Goal: Task Accomplishment & Management: Use online tool/utility

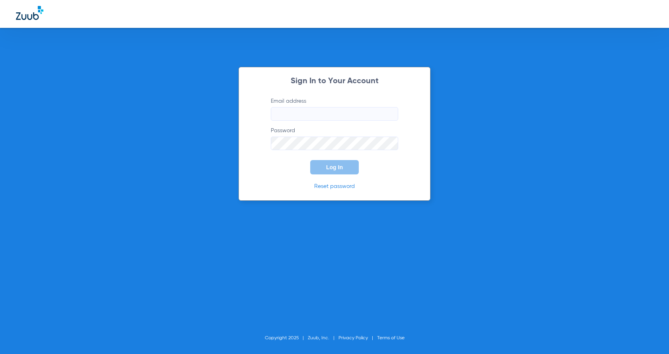
type input "maryvale-ps@risas.com"
click at [332, 165] on span "Log In" at bounding box center [334, 167] width 17 height 6
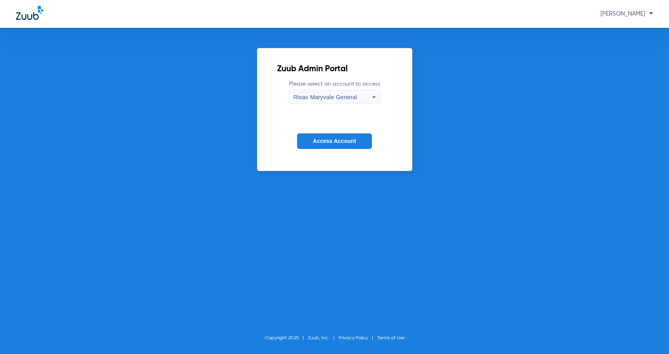
click at [324, 90] on mat-select "Risas Maryvale General" at bounding box center [334, 97] width 91 height 14
click at [324, 93] on div "Risas Maryvale General" at bounding box center [332, 97] width 78 height 14
click at [324, 95] on div at bounding box center [334, 177] width 669 height 354
click at [340, 137] on button "Access Account" at bounding box center [334, 141] width 75 height 16
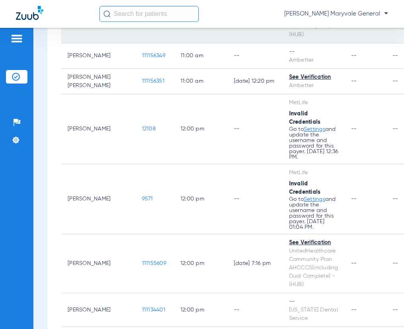
scroll to position [690, 0]
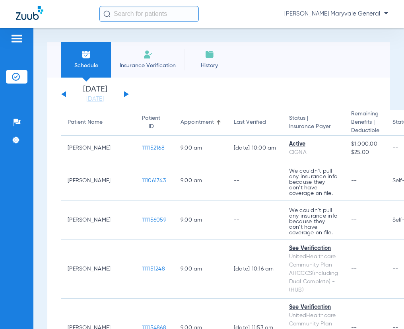
click at [126, 94] on button at bounding box center [126, 94] width 5 height 6
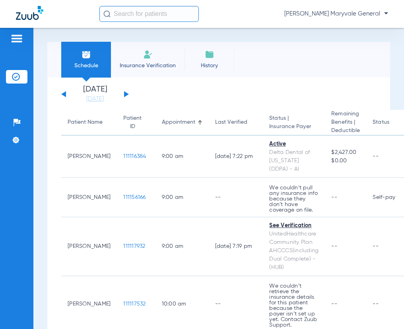
click at [127, 14] on input "text" at bounding box center [150, 14] width 100 height 16
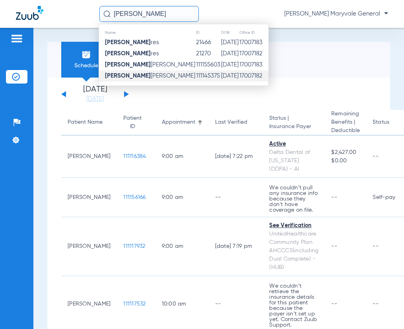
type input "[PERSON_NAME]"
click at [157, 76] on span "[PERSON_NAME] Flo res [PERSON_NAME]" at bounding box center [150, 76] width 90 height 6
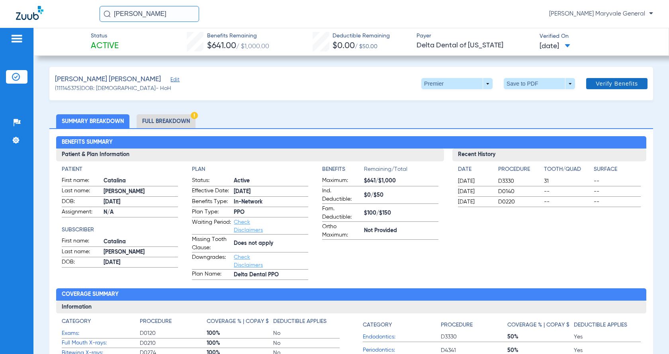
click at [404, 84] on span "Verify Benefits" at bounding box center [617, 83] width 42 height 6
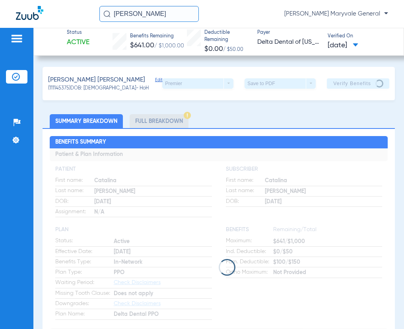
click at [167, 193] on app-loading-indicator at bounding box center [219, 267] width 338 height 238
click at [175, 210] on app-loading-indicator at bounding box center [219, 267] width 338 height 238
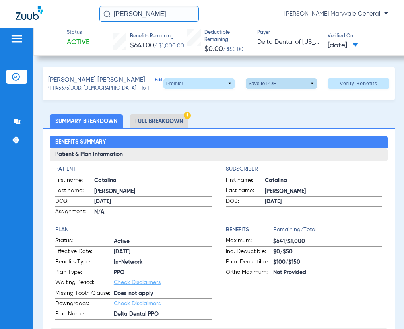
click at [265, 83] on span at bounding box center [281, 83] width 71 height 10
click at [266, 99] on span "Save to PDF" at bounding box center [278, 99] width 31 height 6
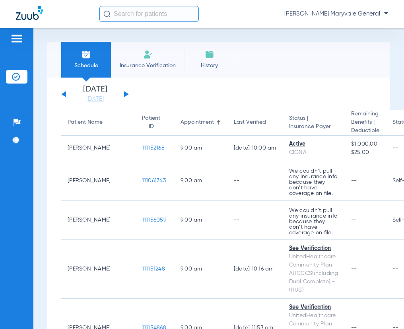
click at [159, 8] on input "text" at bounding box center [150, 14] width 100 height 16
click at [156, 13] on input "text" at bounding box center [150, 14] width 100 height 16
click at [155, 50] on li "Insurance Verification" at bounding box center [148, 60] width 74 height 36
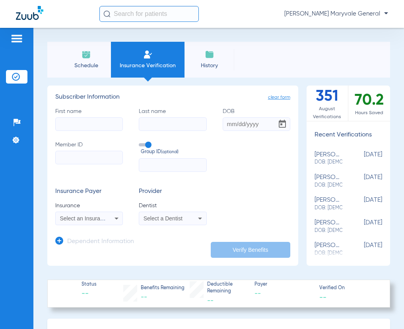
click at [72, 157] on input "Member ID" at bounding box center [89, 158] width 68 height 14
paste input "966274906"
type input "966274906"
click at [69, 123] on input "First name" at bounding box center [89, 124] width 68 height 14
type input "miguel"
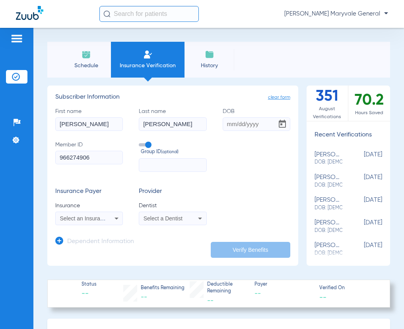
type input "garcia"
click at [223, 125] on input "DOB" at bounding box center [257, 124] width 68 height 14
type input "01/27/1998"
click at [112, 221] on icon at bounding box center [117, 219] width 10 height 10
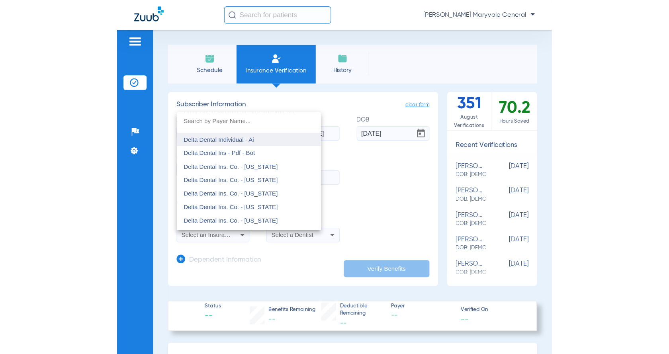
scroll to position [1274, 0]
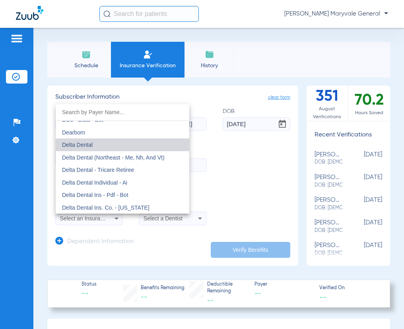
click at [128, 144] on mat-option "Delta Dental" at bounding box center [123, 145] width 134 height 13
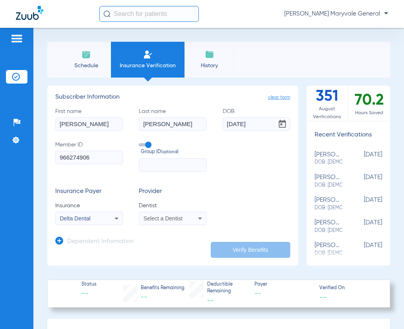
click at [186, 221] on div "Select a Dentist" at bounding box center [167, 219] width 47 height 6
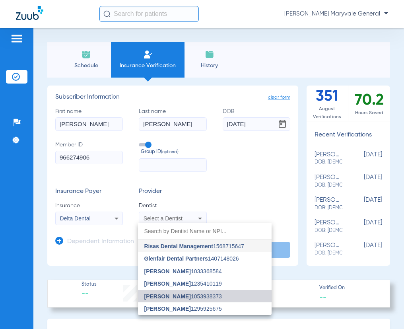
click at [181, 294] on span "Kirk Woodruff" at bounding box center [168, 296] width 47 height 6
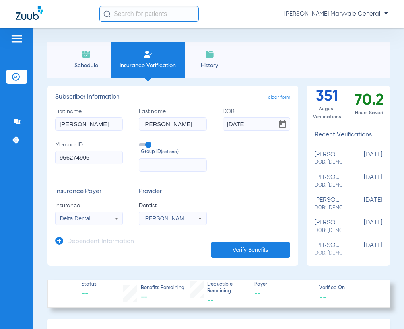
click at [254, 251] on button "Verify Benefits" at bounding box center [251, 250] width 80 height 16
